Goal: Check status: Check status

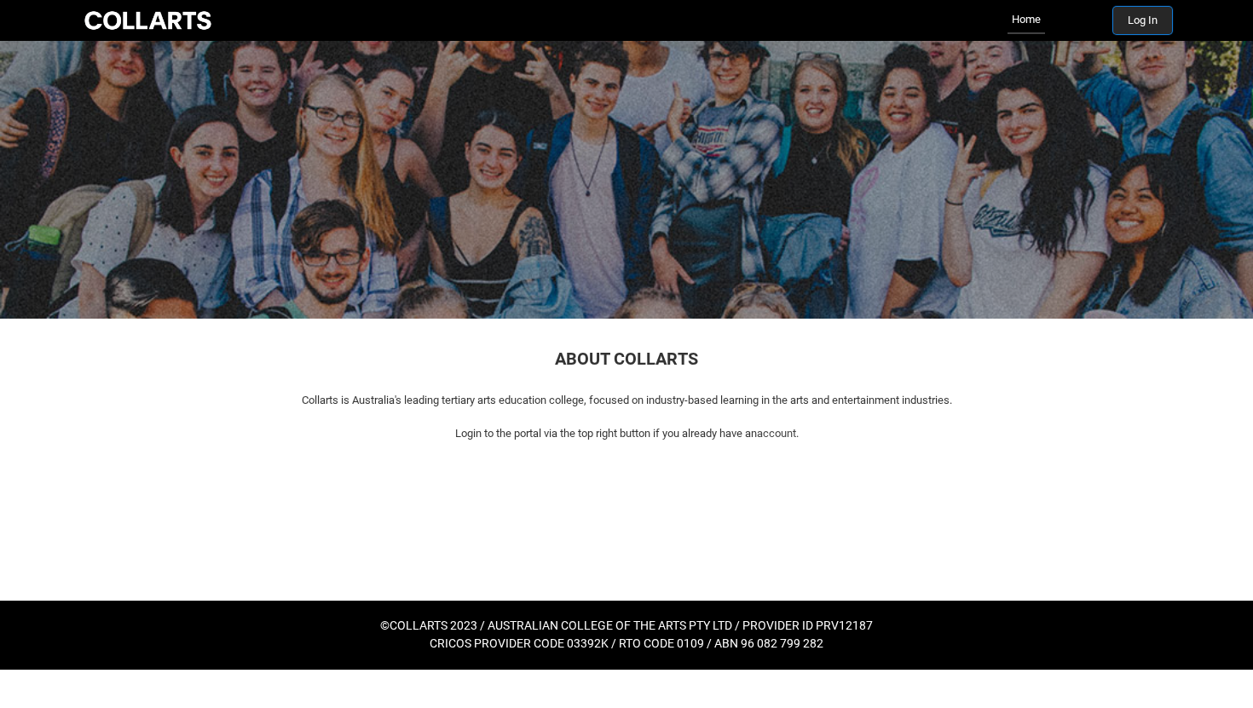
click at [1154, 12] on button "Log In" at bounding box center [1142, 20] width 59 height 27
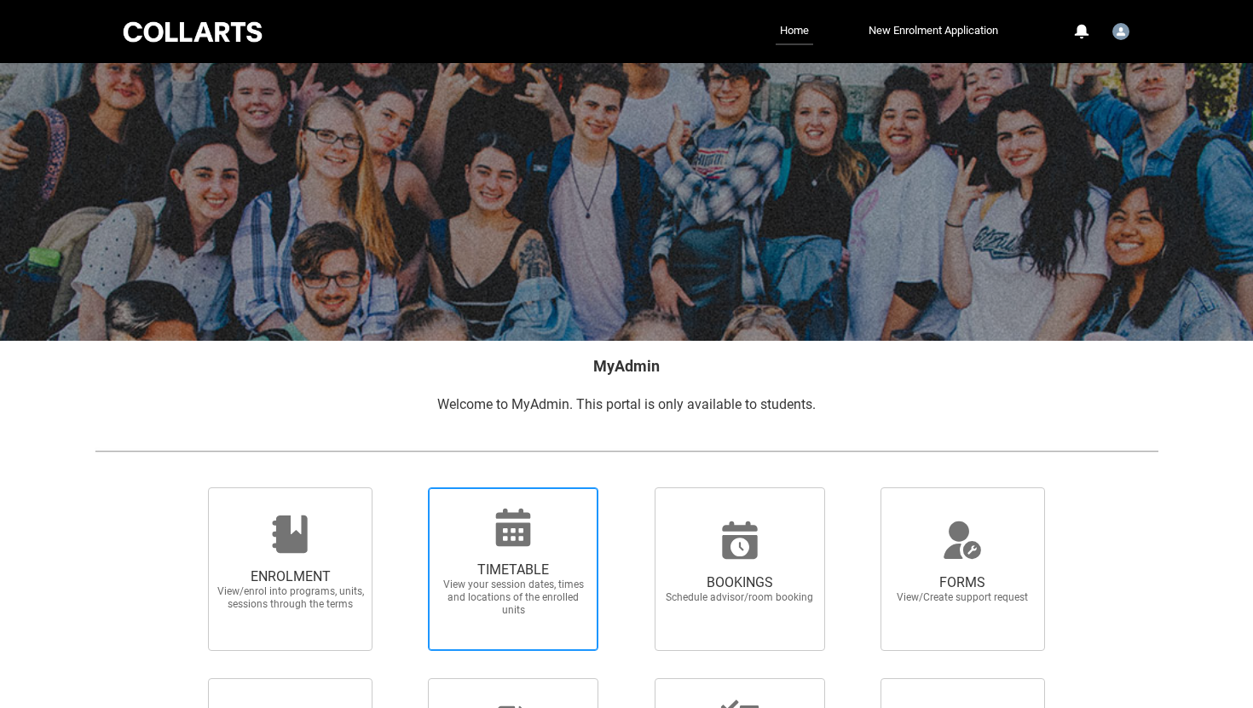
click at [500, 593] on span "View your session dates, times and locations of the enrolled units" at bounding box center [513, 598] width 150 height 38
click at [407, 488] on input "TIMETABLE View your session dates, times and locations of the enrolled units" at bounding box center [406, 487] width 1 height 1
radio input "true"
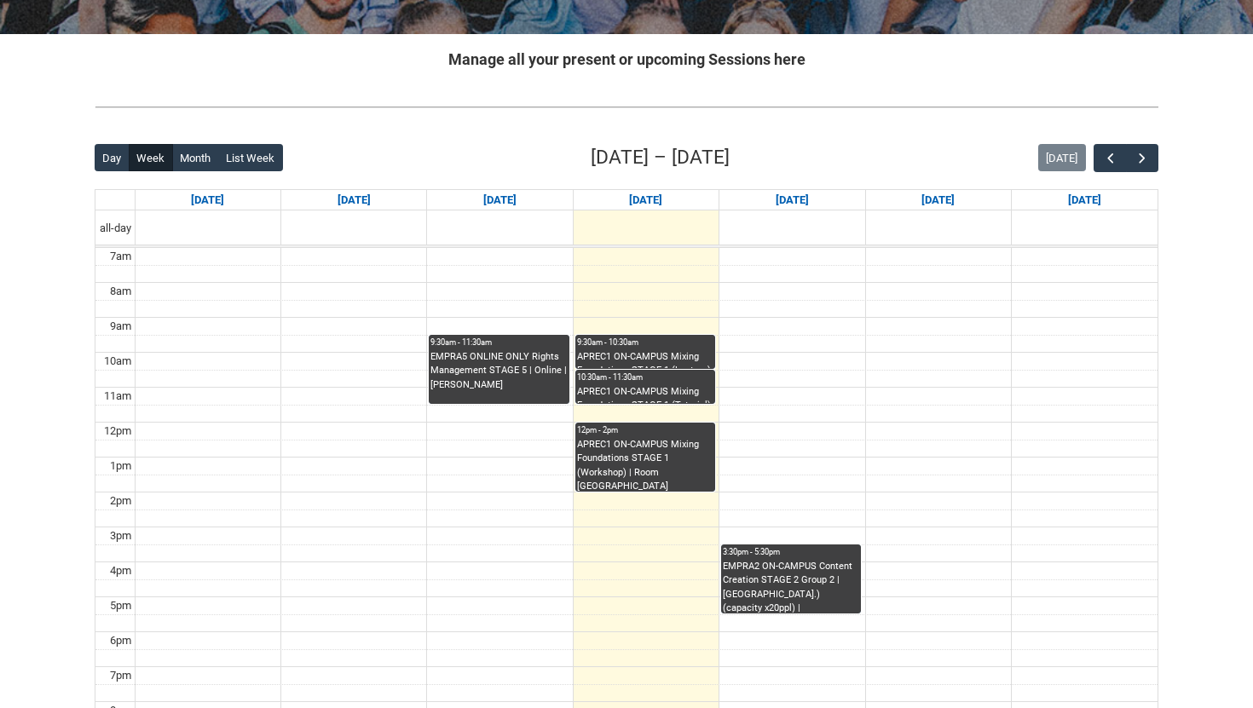
scroll to position [313, 0]
